Goal: Check status: Check status

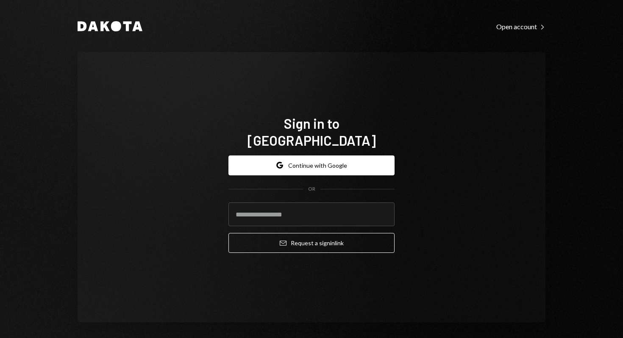
type input "**********"
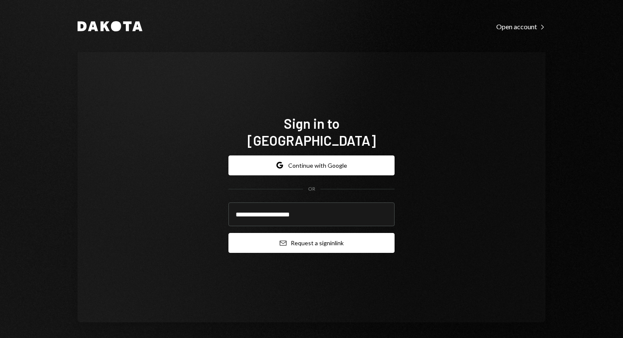
click at [299, 237] on button "Email Request a sign in link" at bounding box center [312, 243] width 166 height 20
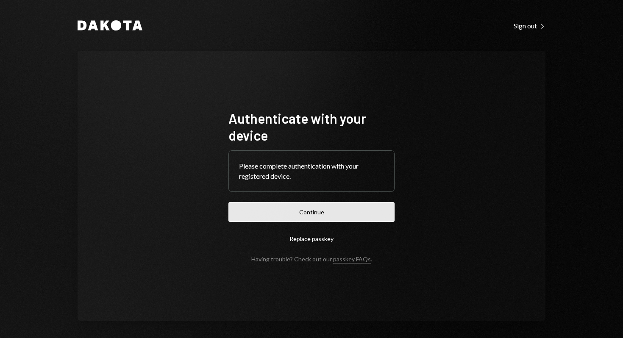
click at [318, 211] on button "Continue" at bounding box center [312, 212] width 166 height 20
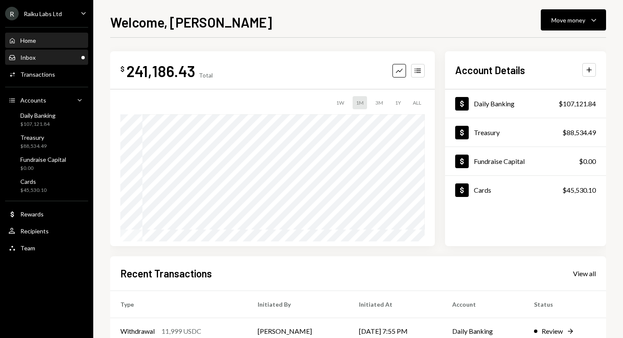
click at [53, 54] on div "Inbox Inbox" at bounding box center [46, 58] width 76 height 8
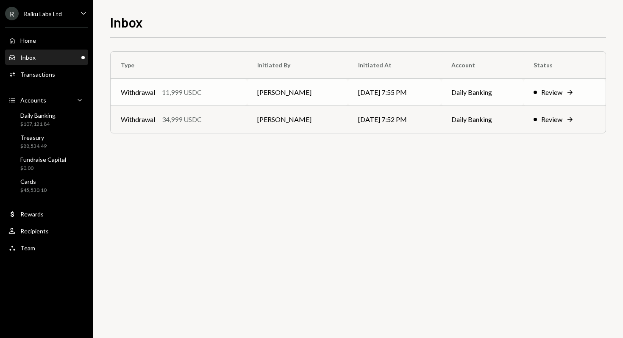
click at [464, 93] on td "Daily Banking" at bounding box center [482, 92] width 82 height 27
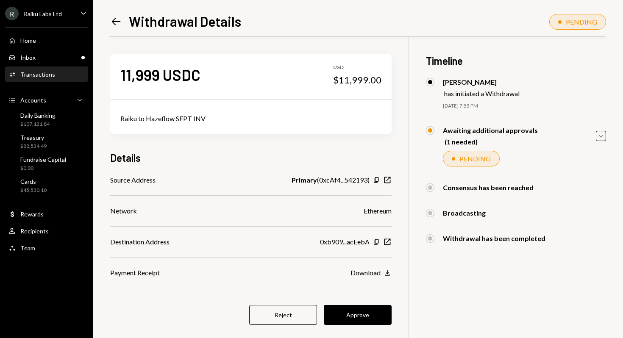
scroll to position [37, 0]
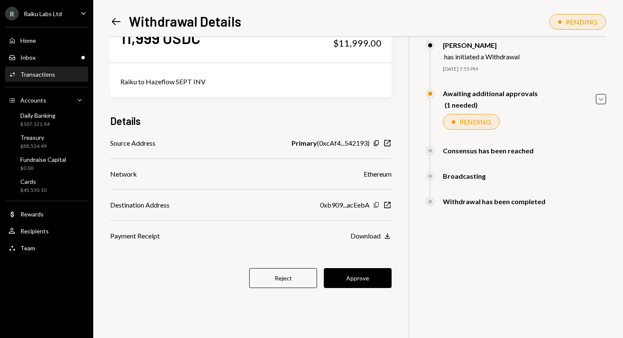
click at [377, 206] on icon "Copy" at bounding box center [376, 205] width 7 height 7
click at [350, 281] on button "Approve" at bounding box center [358, 278] width 68 height 20
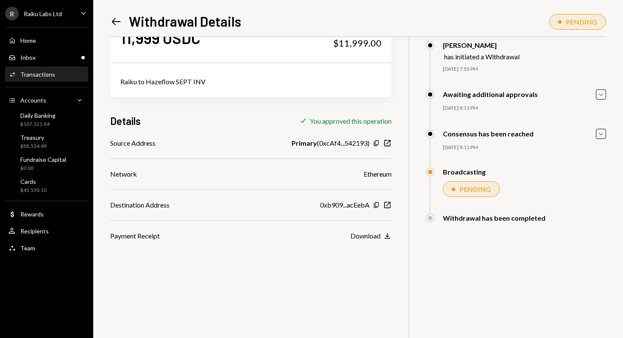
scroll to position [0, 0]
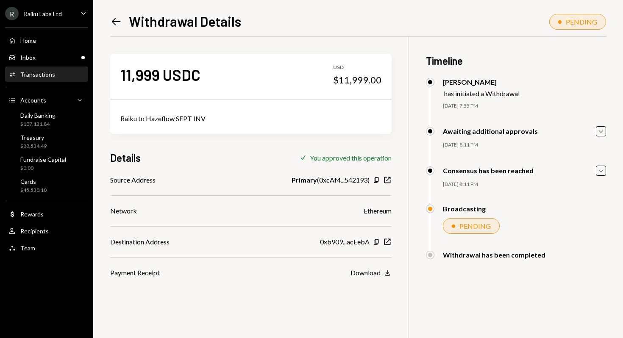
click at [111, 20] on icon "Left Arrow" at bounding box center [116, 22] width 12 height 12
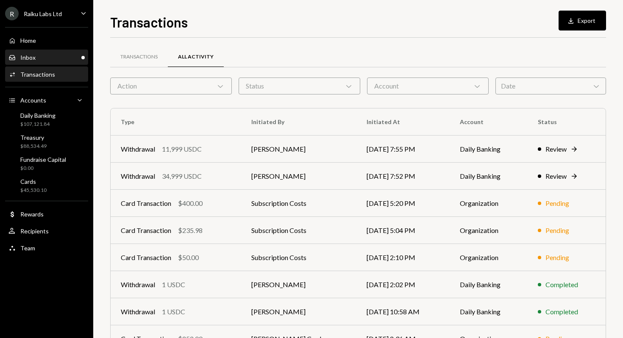
click at [61, 59] on div "Inbox Inbox" at bounding box center [46, 58] width 76 height 8
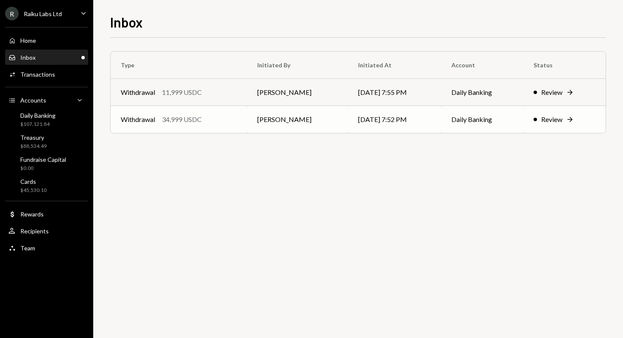
click at [222, 123] on div "Withdrawal 34,999 USDC" at bounding box center [179, 120] width 116 height 10
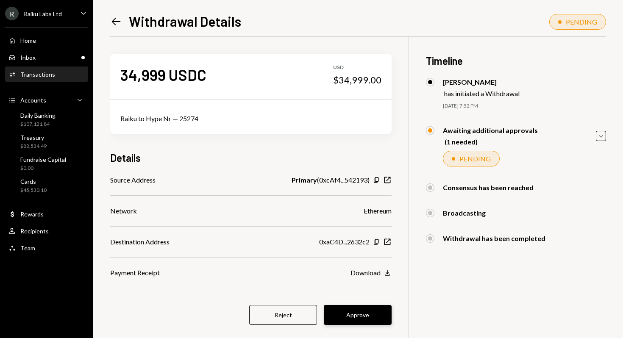
click at [347, 321] on button "Approve" at bounding box center [358, 315] width 68 height 20
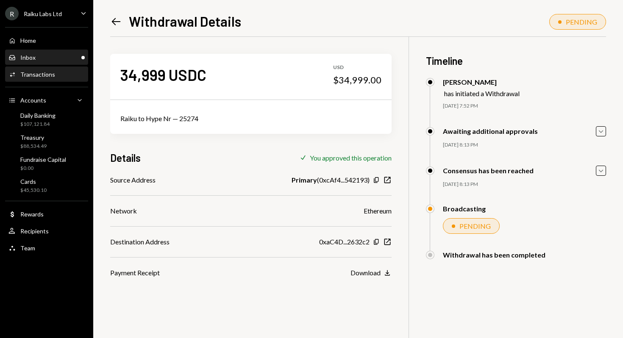
click at [56, 55] on div "Inbox Inbox" at bounding box center [46, 58] width 76 height 8
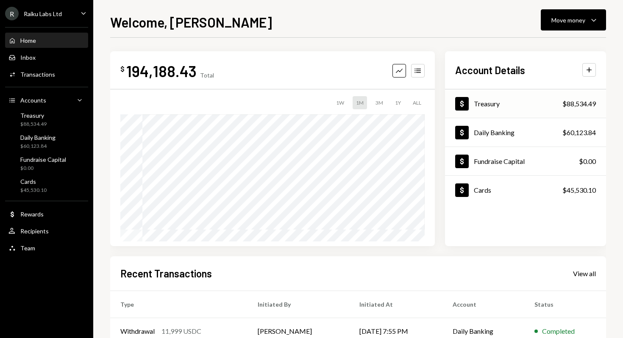
click at [491, 103] on div "Treasury" at bounding box center [487, 104] width 26 height 8
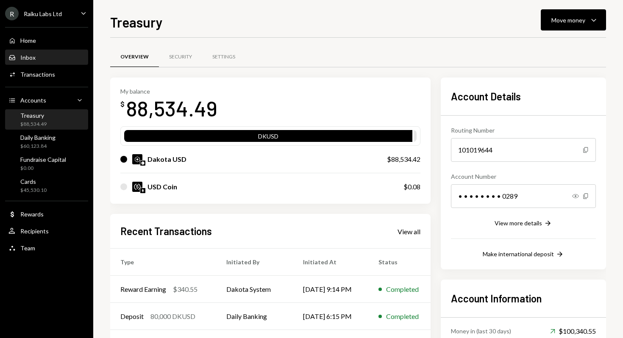
click at [45, 55] on div "Inbox Inbox" at bounding box center [46, 58] width 76 height 8
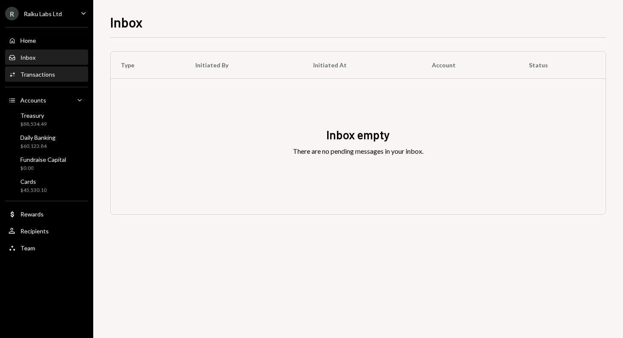
click at [45, 73] on div "Transactions" at bounding box center [37, 74] width 35 height 7
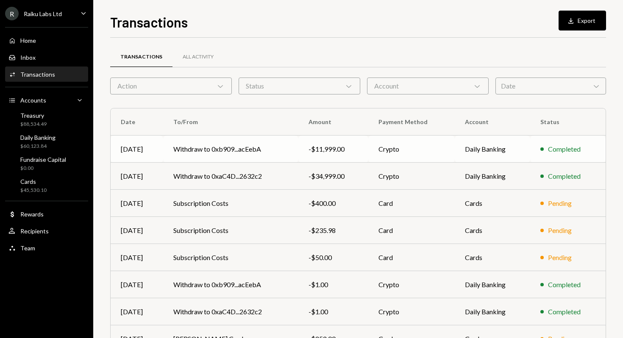
click at [240, 147] on td "Withdraw to 0xb909...acEebA" at bounding box center [230, 149] width 135 height 27
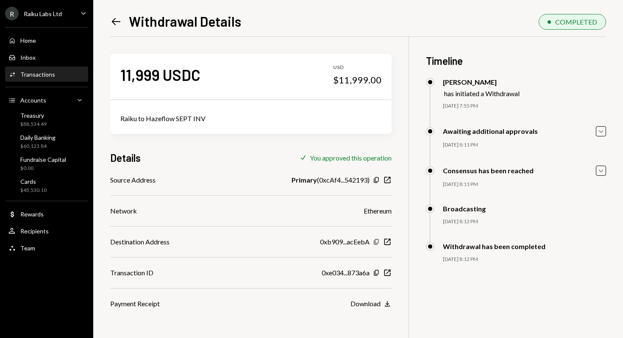
click at [377, 240] on icon "Copy" at bounding box center [376, 242] width 7 height 7
